Goal: Find specific fact: Find contact information

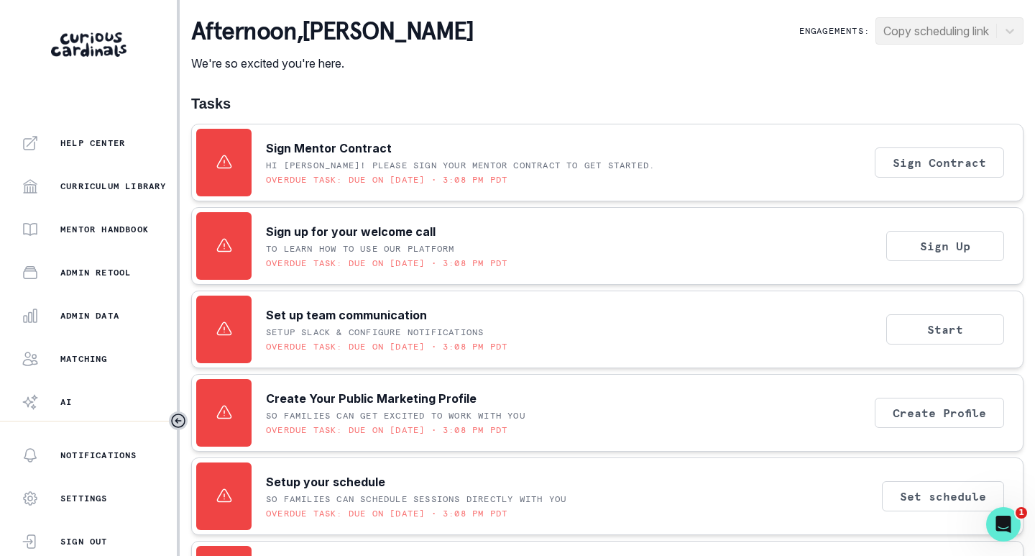
scroll to position [326, 0]
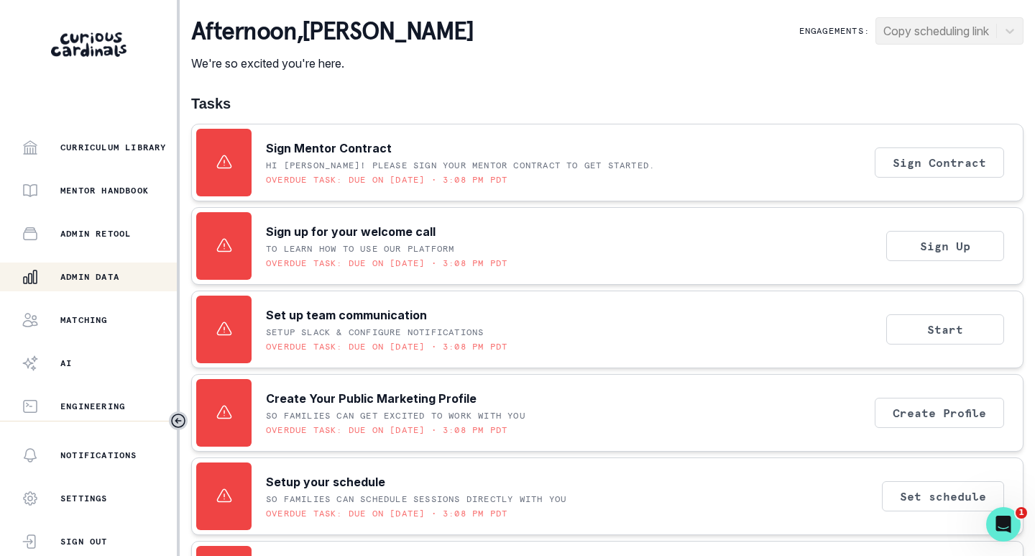
click at [96, 280] on p "Admin Data" at bounding box center [89, 277] width 59 height 12
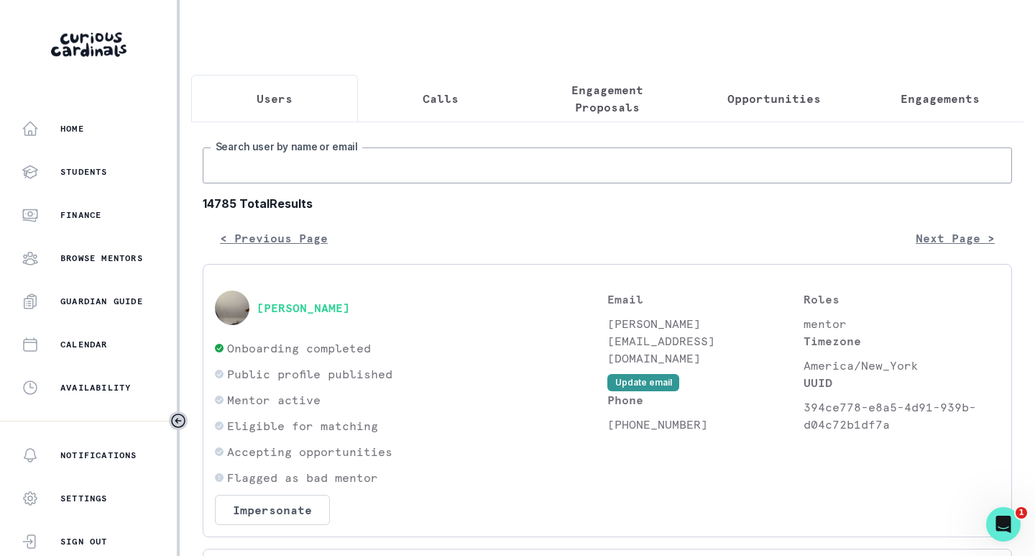
click at [456, 176] on input "Search user by name or email" at bounding box center [607, 165] width 809 height 36
paste input "[PERSON_NAME]"
type input "[PERSON_NAME]"
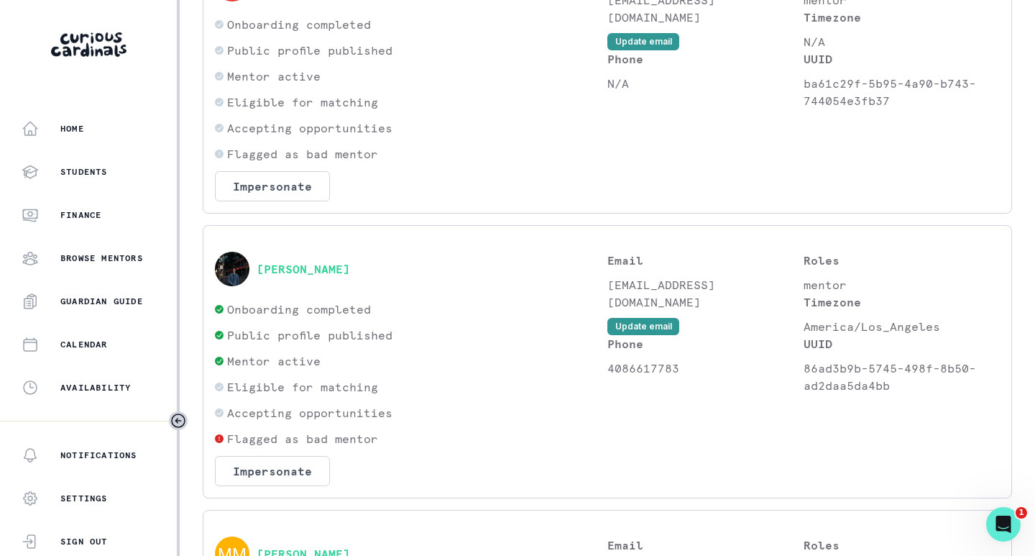
scroll to position [647, 0]
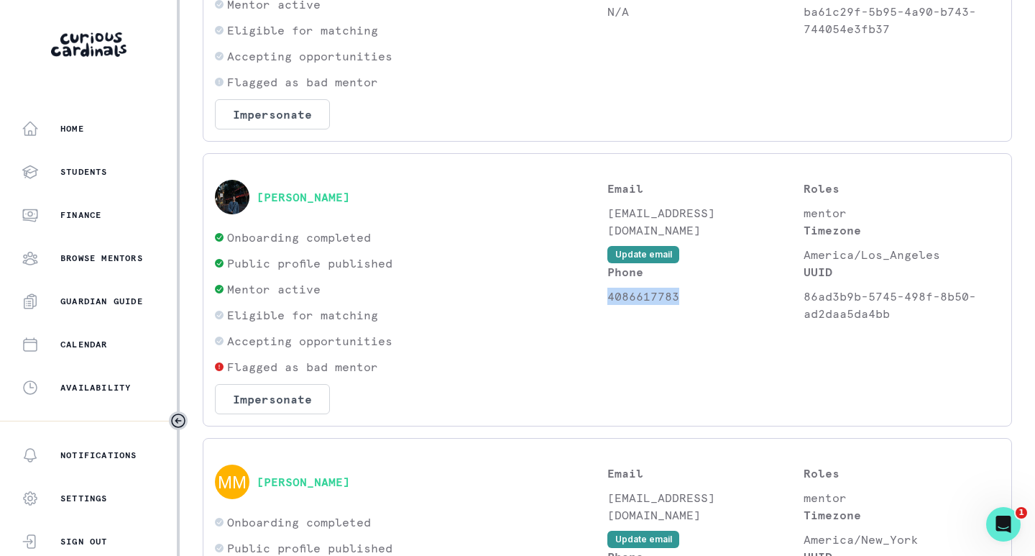
drag, startPoint x: 603, startPoint y: 273, endPoint x: 671, endPoint y: 278, distance: 68.5
click at [671, 288] on p "4086617783" at bounding box center [705, 296] width 196 height 17
copy p "4086617783"
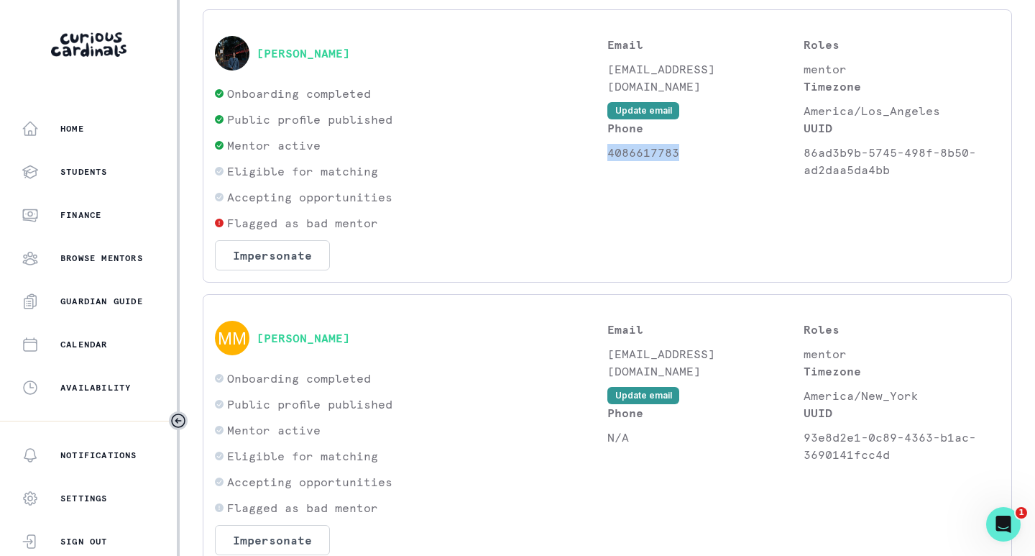
scroll to position [865, 0]
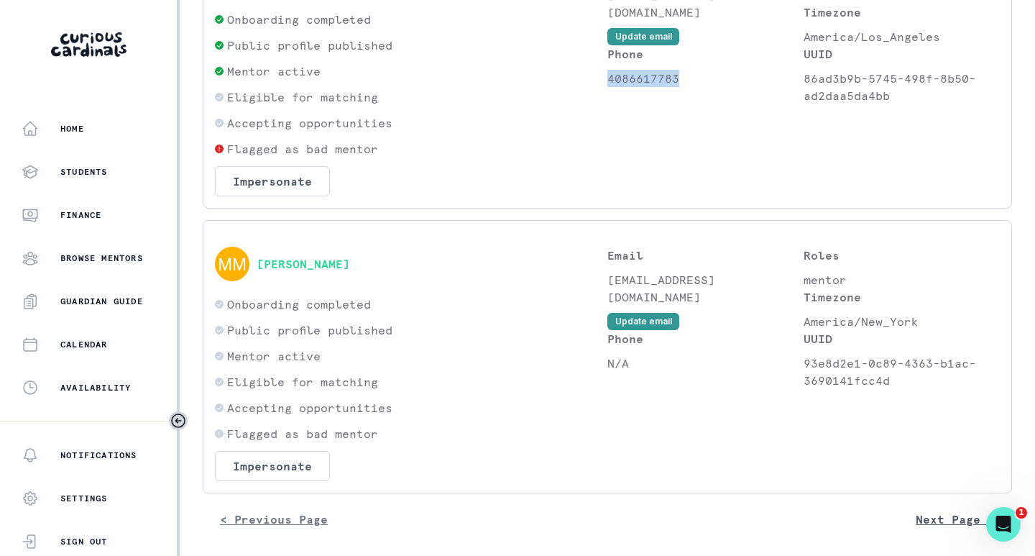
click at [903, 510] on button "Next Page >" at bounding box center [956, 519] width 114 height 29
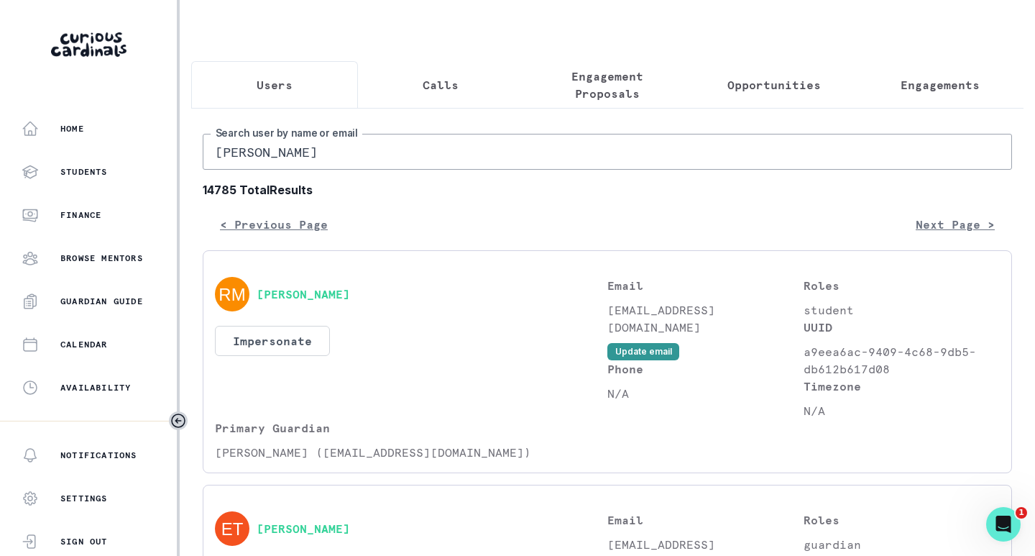
scroll to position [0, 0]
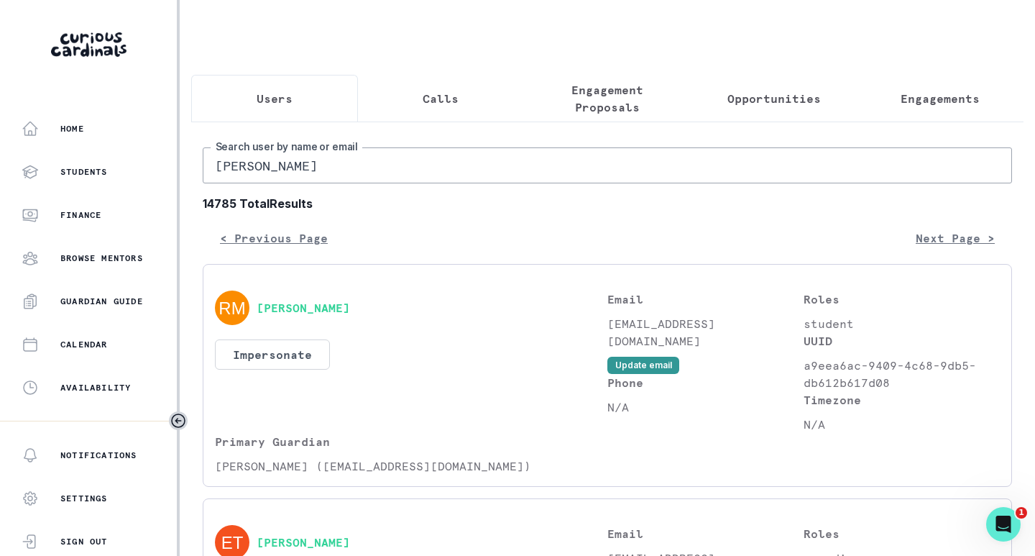
click at [369, 171] on input "[PERSON_NAME]" at bounding box center [607, 165] width 809 height 36
paste input "[PERSON_NAME]"
type input "[PERSON_NAME]"
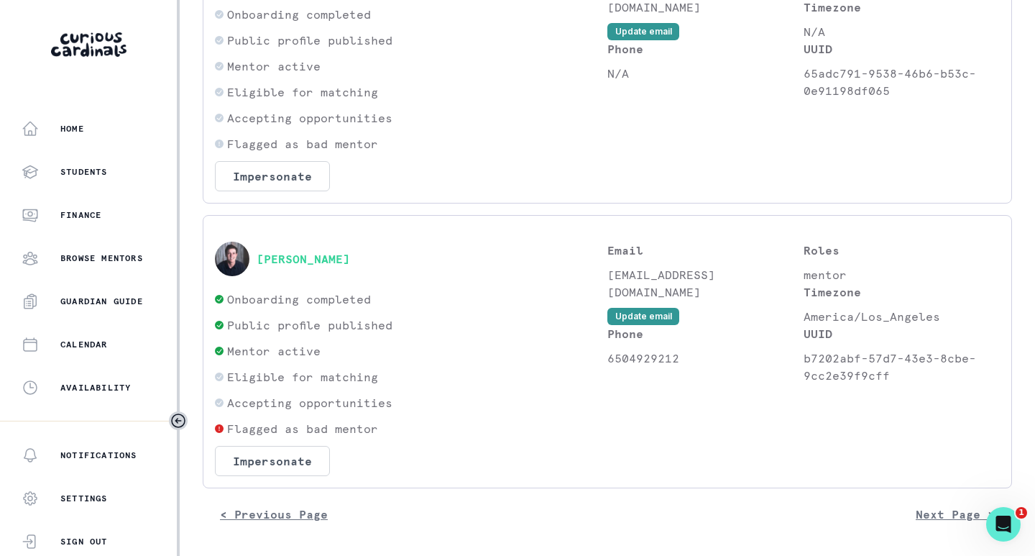
scroll to position [346, 0]
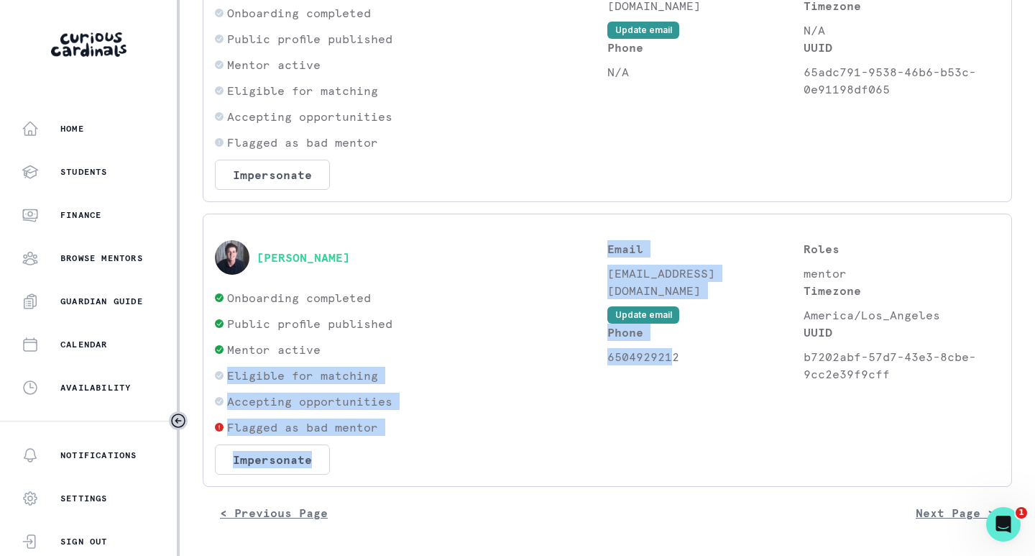
drag, startPoint x: 601, startPoint y: 342, endPoint x: 667, endPoint y: 342, distance: 66.1
click at [667, 342] on div "[PERSON_NAME] Onboarding completed Public profile published Mentor active Eligi…" at bounding box center [607, 357] width 785 height 234
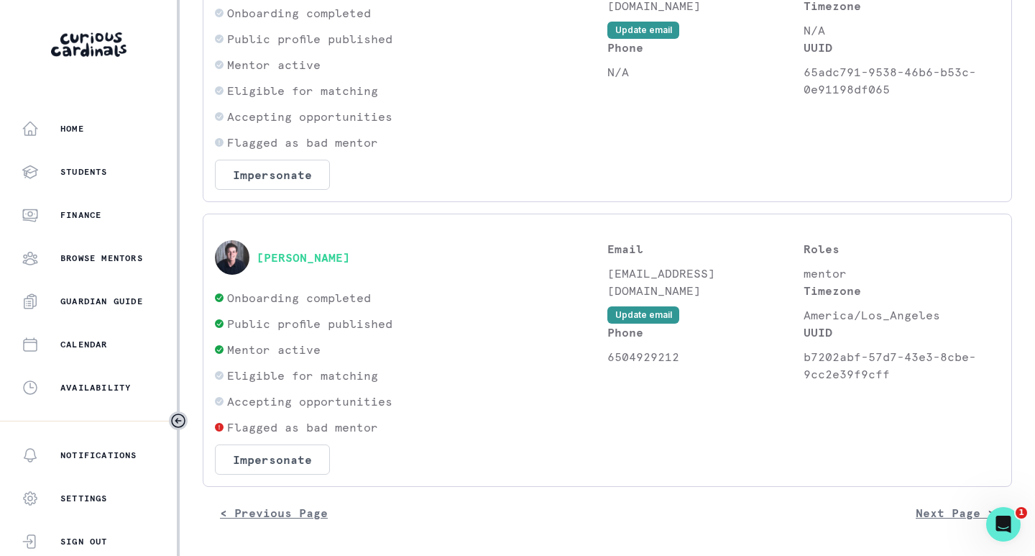
click at [680, 348] on p "6504929212" at bounding box center [705, 356] width 196 height 17
drag, startPoint x: 674, startPoint y: 342, endPoint x: 605, endPoint y: 341, distance: 68.3
click at [607, 348] on p "6504929212" at bounding box center [705, 356] width 196 height 17
copy p "6504929212"
click at [950, 514] on button "Next Page >" at bounding box center [956, 512] width 114 height 29
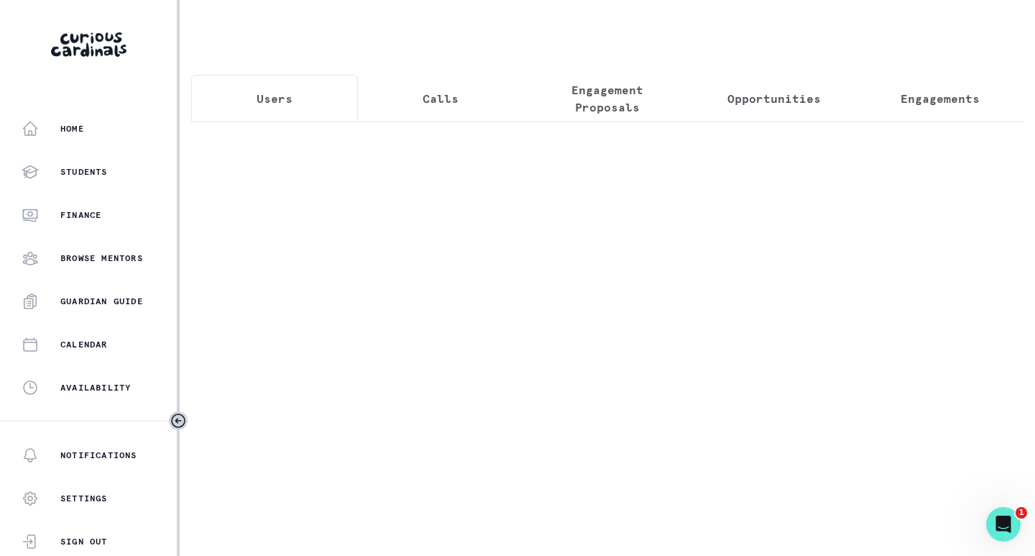
scroll to position [0, 0]
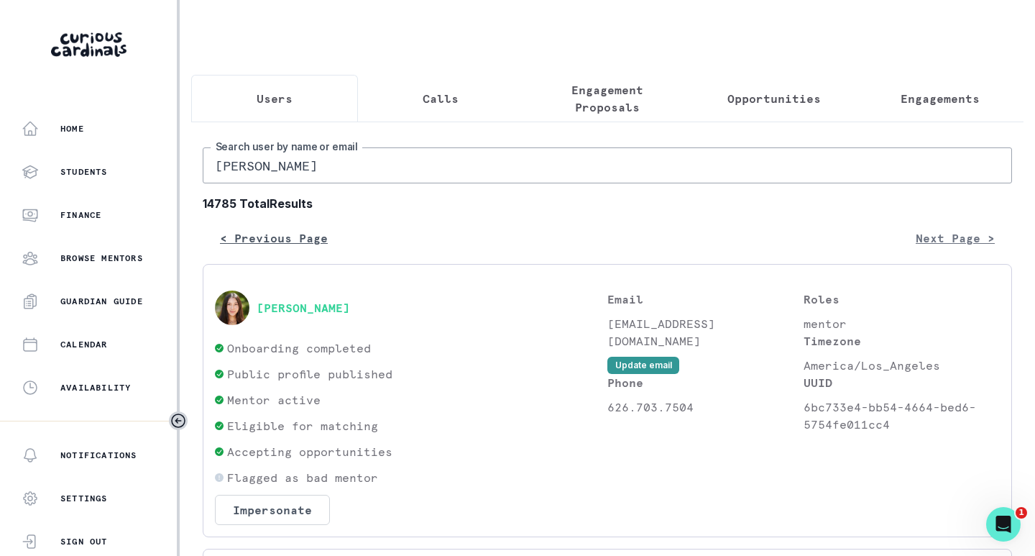
click at [296, 249] on button "< Previous Page" at bounding box center [274, 238] width 142 height 29
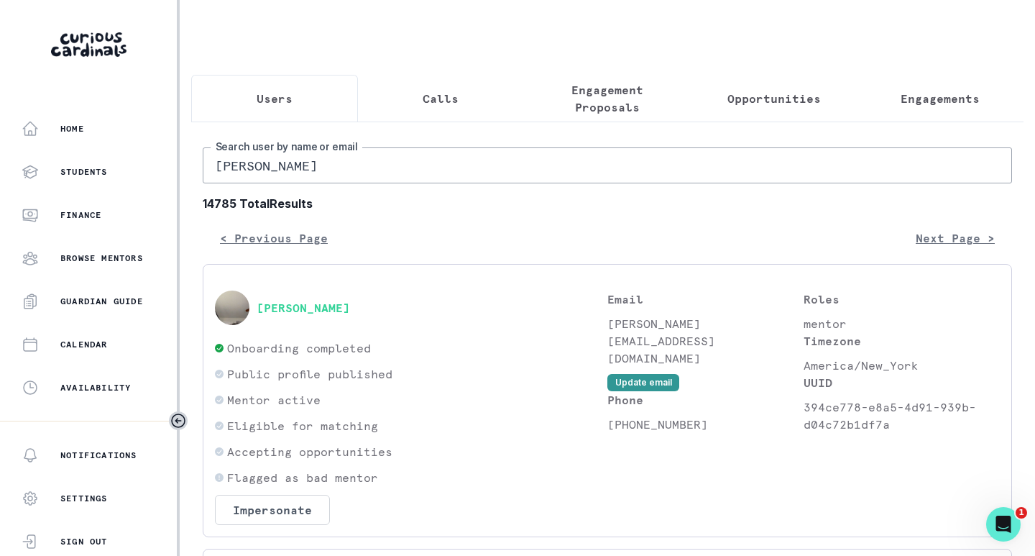
click at [403, 175] on input "[PERSON_NAME]" at bounding box center [607, 165] width 809 height 36
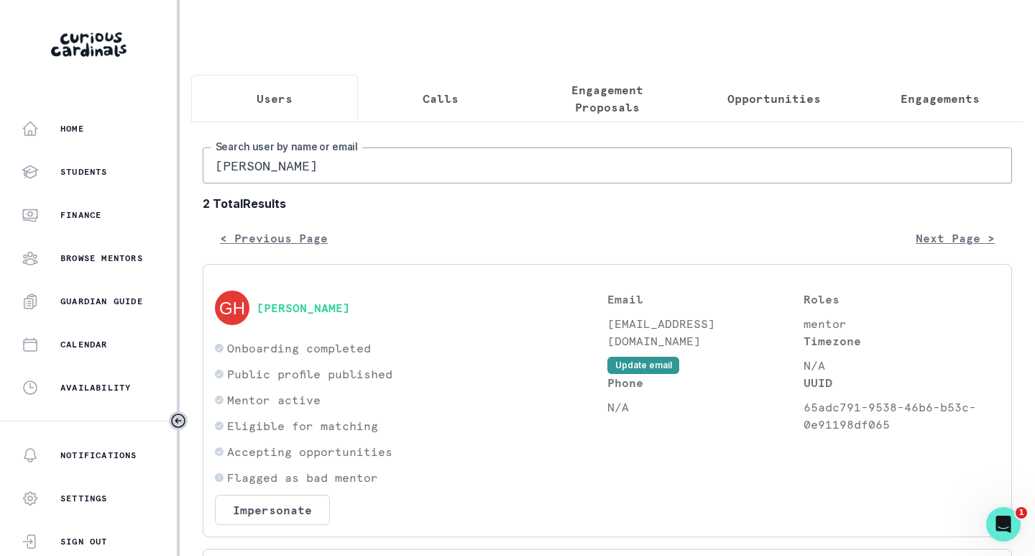
click at [392, 183] on input "[PERSON_NAME]" at bounding box center [607, 165] width 809 height 36
paste input "[PERSON_NAME]"
type input "[PERSON_NAME]"
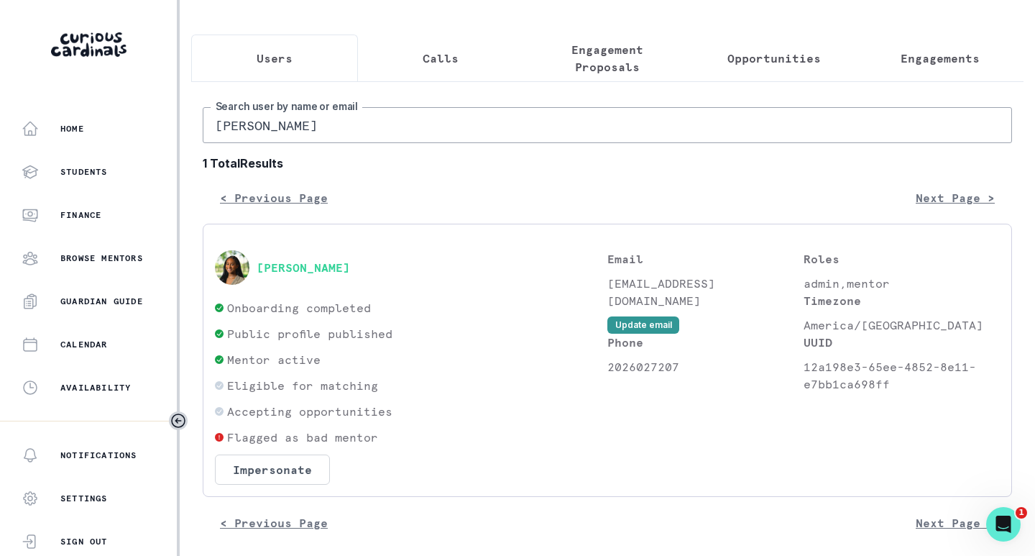
scroll to position [61, 0]
